Goal: Communication & Community: Connect with others

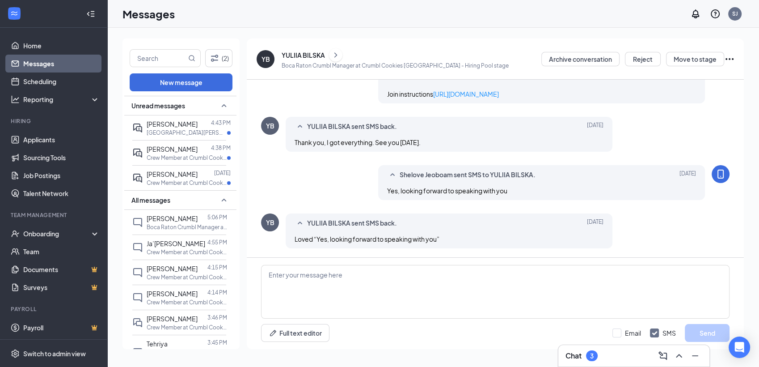
scroll to position [755, 0]
click at [623, 353] on div "Chat 3" at bounding box center [633, 355] width 137 height 14
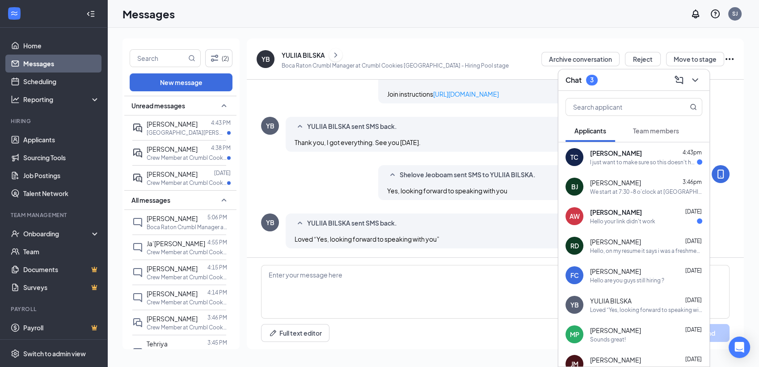
click at [658, 131] on span "Team members" at bounding box center [656, 131] width 46 height 8
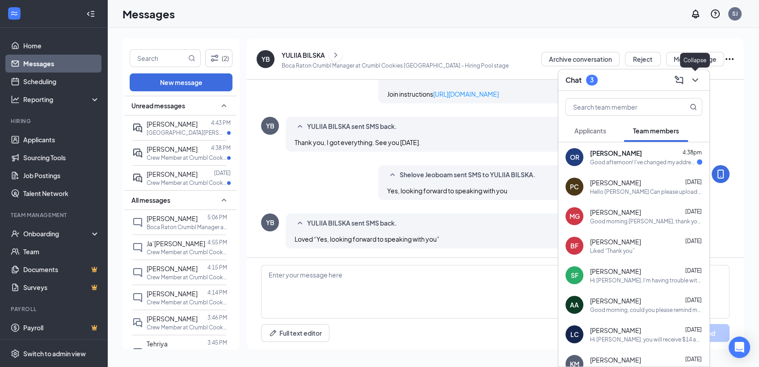
click at [690, 85] on button at bounding box center [695, 80] width 14 height 14
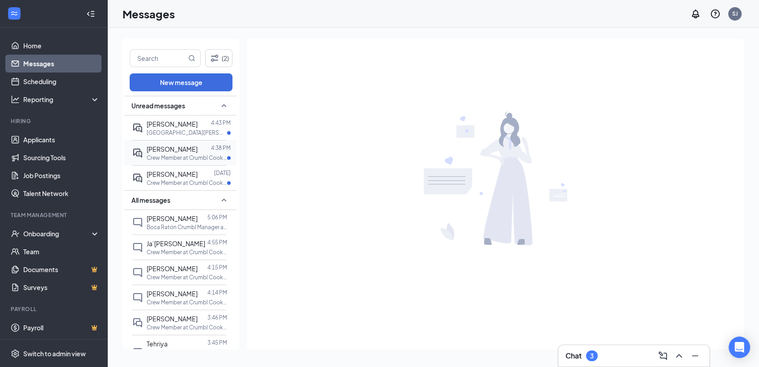
click at [198, 153] on div at bounding box center [204, 149] width 13 height 10
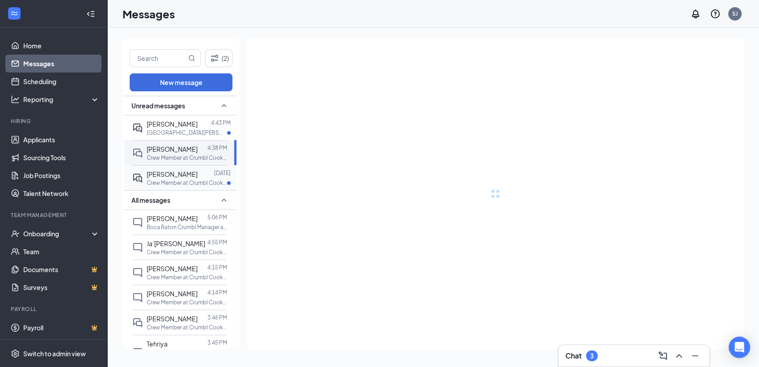
click at [197, 179] on p "Crew Member at Crumbl Cookies [GEOGRAPHIC_DATA]" at bounding box center [187, 183] width 80 height 8
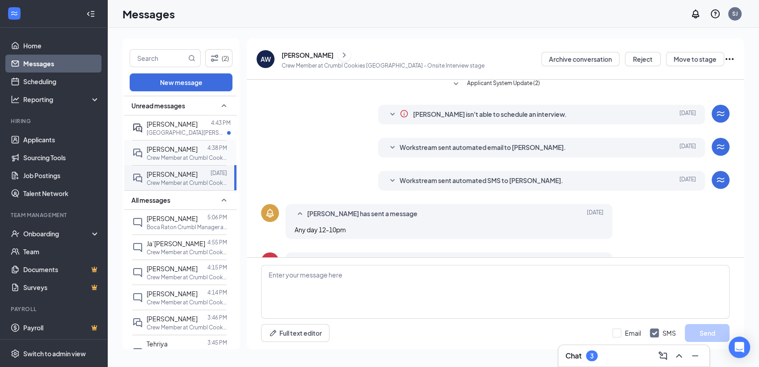
scroll to position [172, 0]
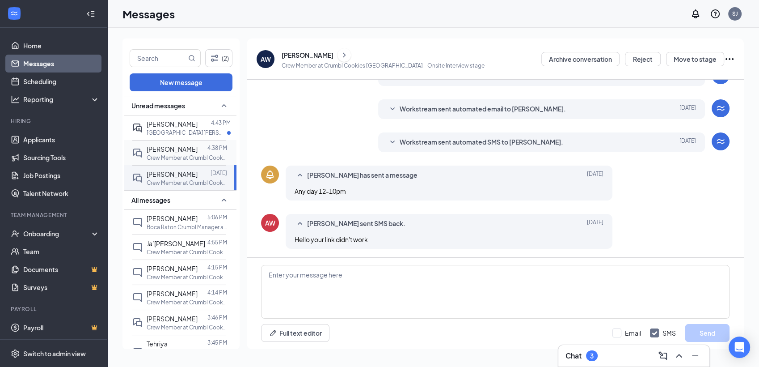
click at [198, 150] on div at bounding box center [203, 149] width 10 height 10
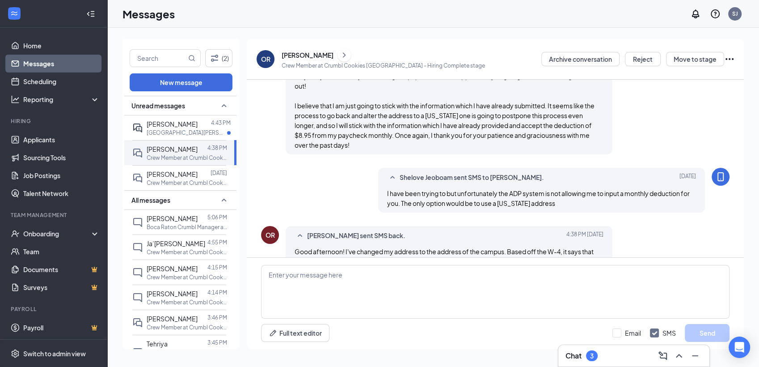
scroll to position [520, 0]
